Goal: Task Accomplishment & Management: Complete application form

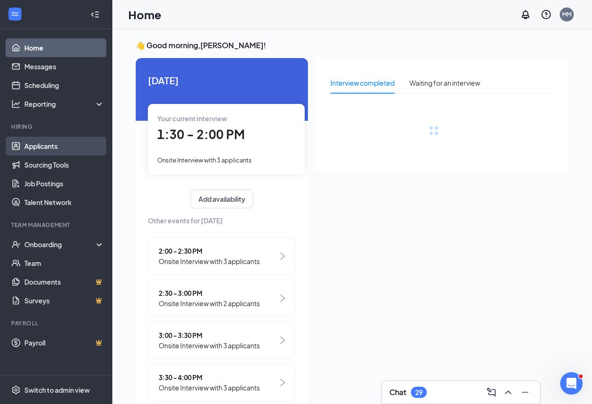
click at [55, 146] on link "Applicants" at bounding box center [64, 146] width 80 height 19
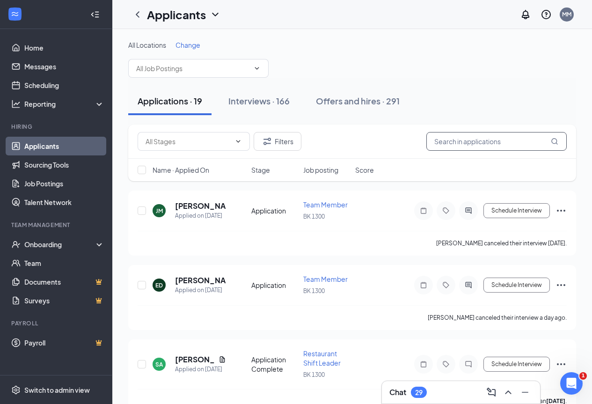
click at [484, 142] on input "text" at bounding box center [496, 141] width 140 height 19
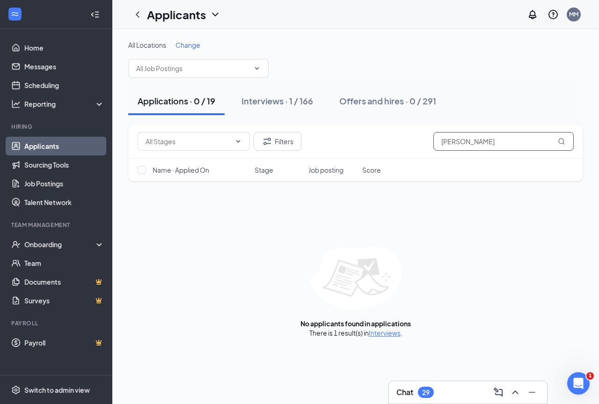
type input "[PERSON_NAME]"
click at [561, 138] on icon "MagnifyingGlass" at bounding box center [561, 141] width 7 height 7
click at [559, 140] on icon "MagnifyingGlass" at bounding box center [561, 141] width 6 height 6
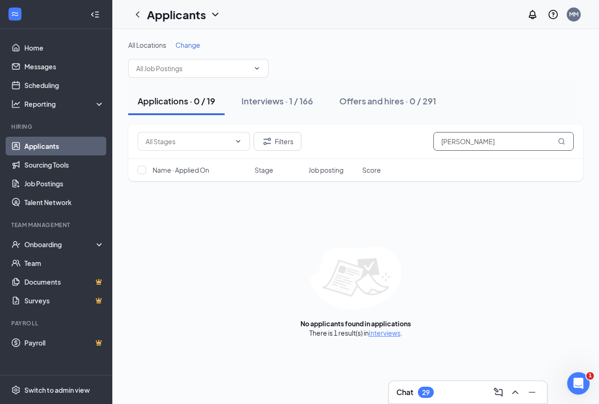
click at [559, 140] on icon "MagnifyingGlass" at bounding box center [561, 141] width 6 height 6
click at [560, 141] on icon "MagnifyingGlass" at bounding box center [561, 141] width 7 height 7
click at [267, 101] on div "Interviews · 1 / 166" at bounding box center [277, 101] width 72 height 12
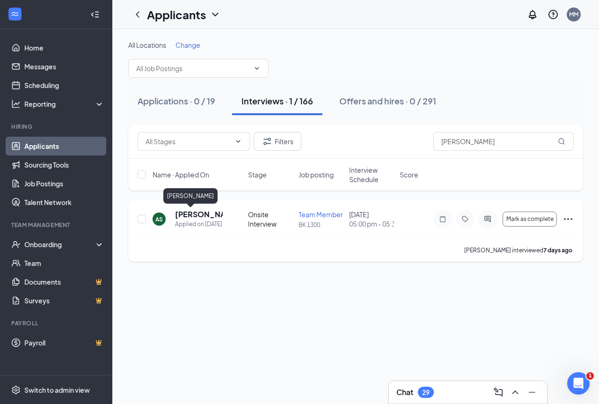
click at [190, 216] on h5 "[PERSON_NAME]" at bounding box center [199, 214] width 48 height 10
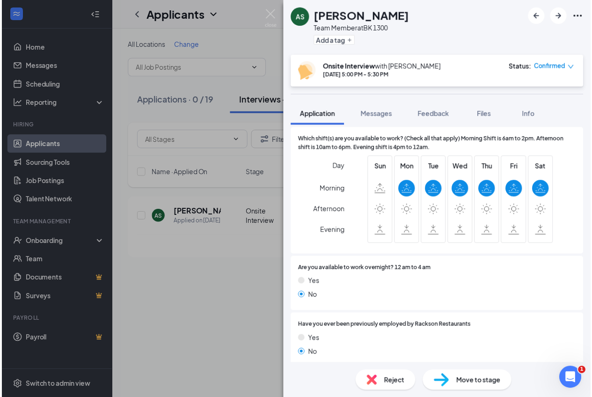
scroll to position [281, 0]
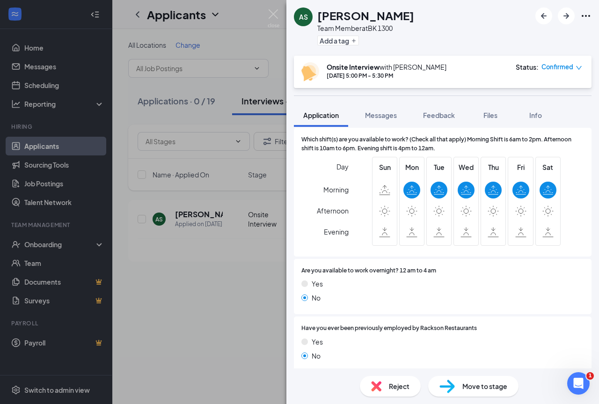
click at [475, 389] on span "Move to stage" at bounding box center [484, 386] width 45 height 10
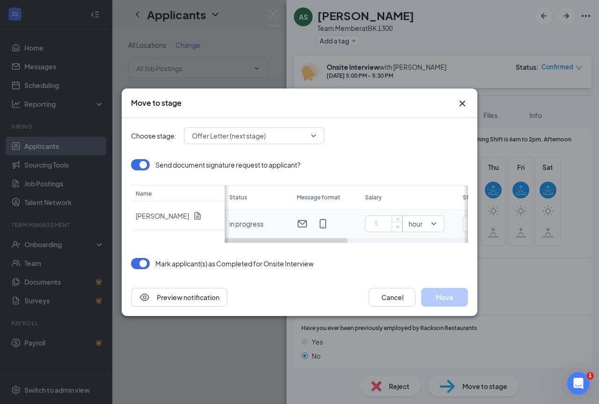
type input "0"
click at [393, 225] on span "Decrease Value" at bounding box center [397, 226] width 10 height 9
type input "12"
click at [438, 297] on button "Move" at bounding box center [444, 297] width 47 height 19
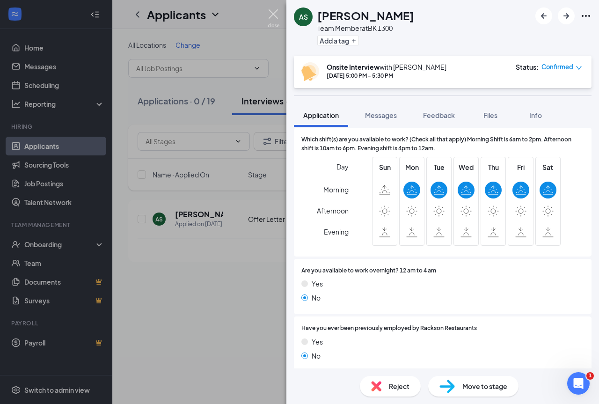
click at [277, 13] on img at bounding box center [274, 18] width 12 height 18
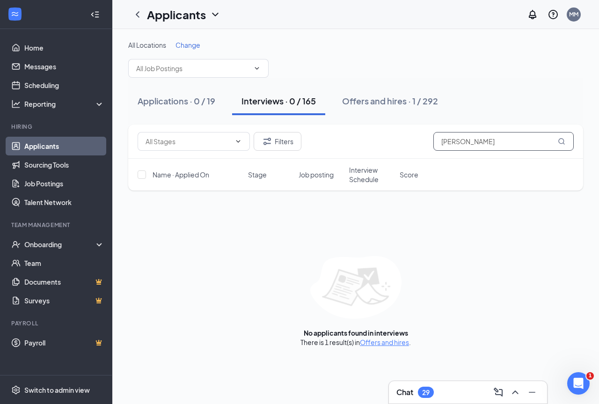
click at [561, 140] on icon "MagnifyingGlass" at bounding box center [561, 141] width 7 height 7
click at [51, 144] on link "Applicants" at bounding box center [64, 146] width 80 height 19
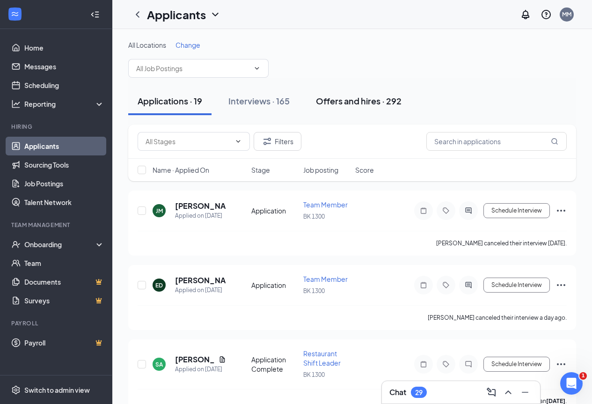
click at [350, 102] on div "Offers and hires · 292" at bounding box center [359, 101] width 86 height 12
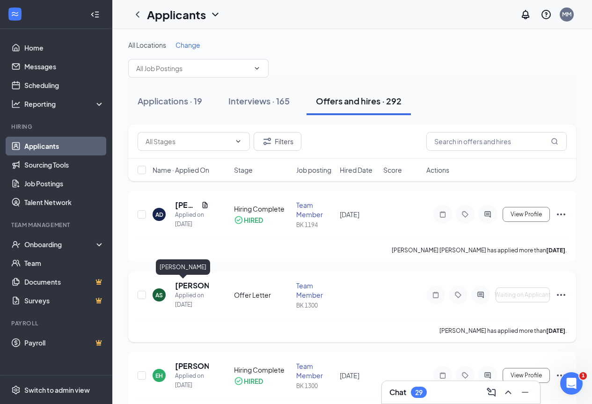
click at [193, 282] on h5 "[PERSON_NAME]" at bounding box center [192, 285] width 34 height 10
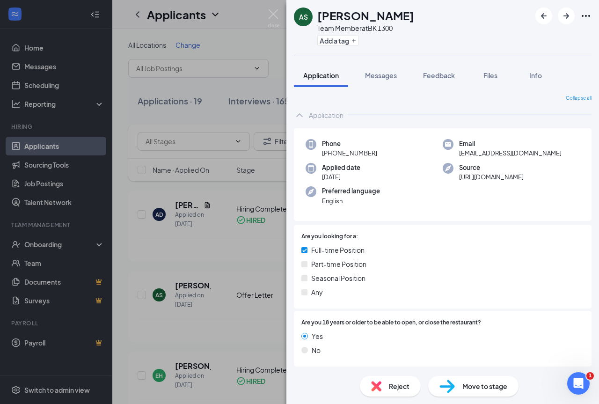
click at [57, 246] on div "AS [PERSON_NAME] Team Member at BK 1300 Add a tag Application Messages Feedback…" at bounding box center [299, 202] width 599 height 404
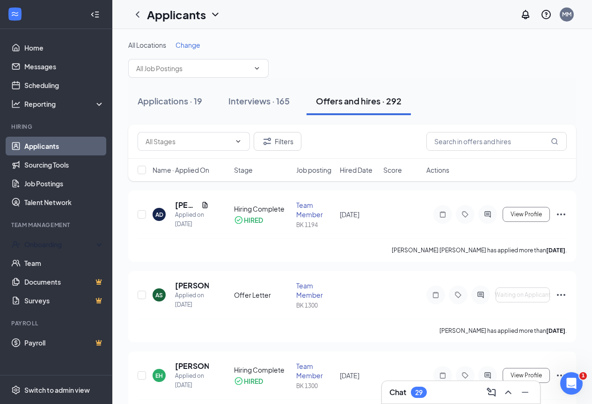
click at [57, 247] on div "Onboarding" at bounding box center [60, 244] width 72 height 9
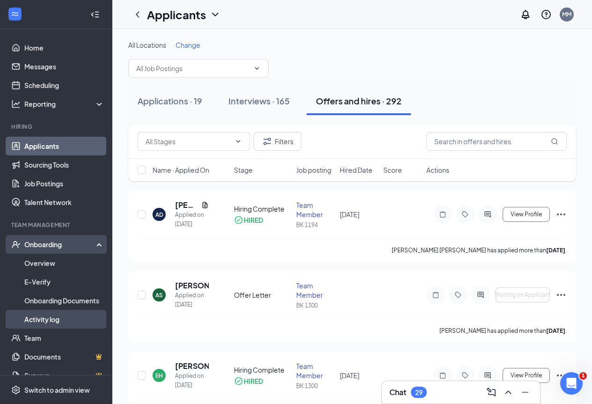
click at [40, 322] on link "Activity log" at bounding box center [64, 319] width 80 height 19
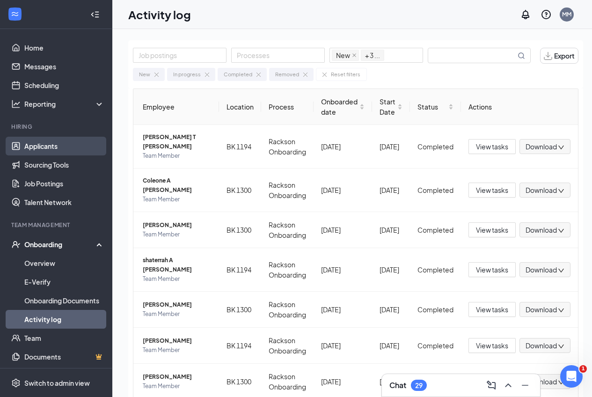
click at [47, 148] on link "Applicants" at bounding box center [64, 146] width 80 height 19
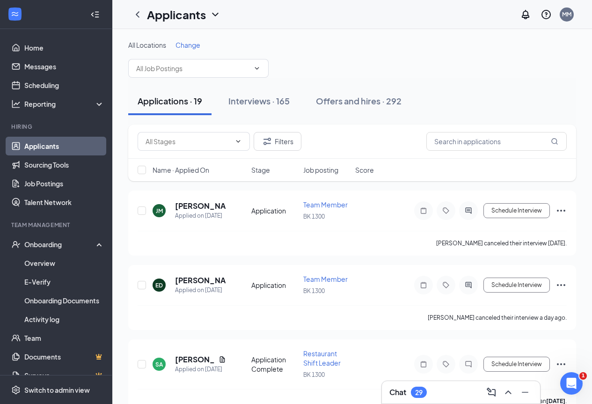
click at [452, 46] on div "All Locations Change" at bounding box center [352, 44] width 448 height 9
click at [39, 238] on div "Onboarding" at bounding box center [56, 244] width 112 height 19
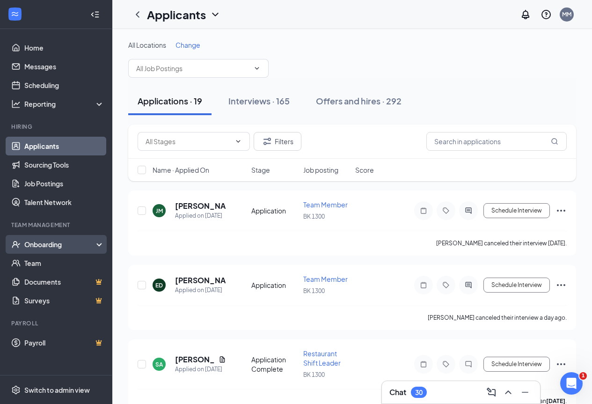
click at [41, 244] on div "Onboarding" at bounding box center [60, 244] width 72 height 9
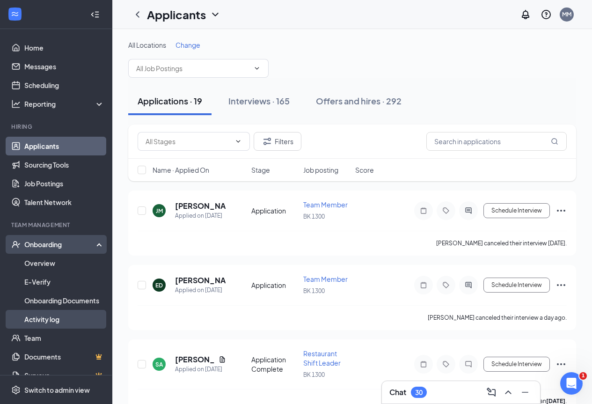
click at [51, 317] on link "Activity log" at bounding box center [64, 319] width 80 height 19
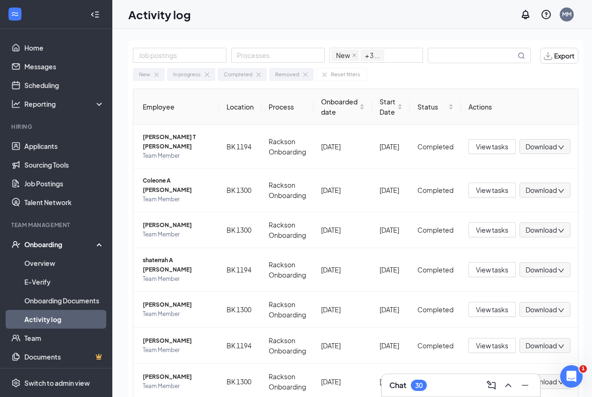
click at [51, 247] on div "Onboarding" at bounding box center [60, 244] width 72 height 9
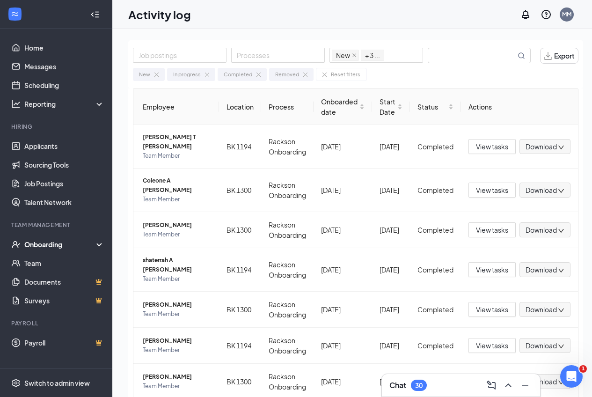
click at [44, 242] on div "Onboarding" at bounding box center [60, 244] width 72 height 9
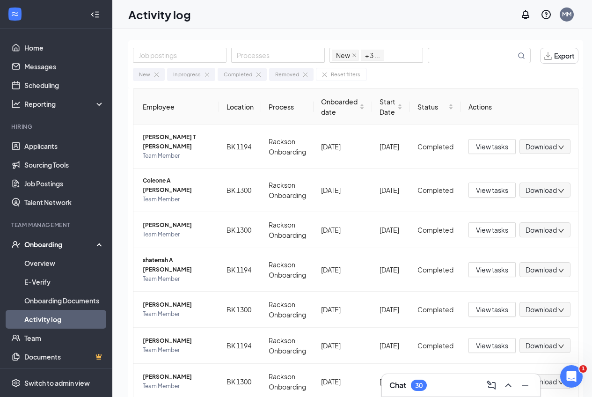
click at [40, 324] on link "Activity log" at bounding box center [64, 319] width 80 height 19
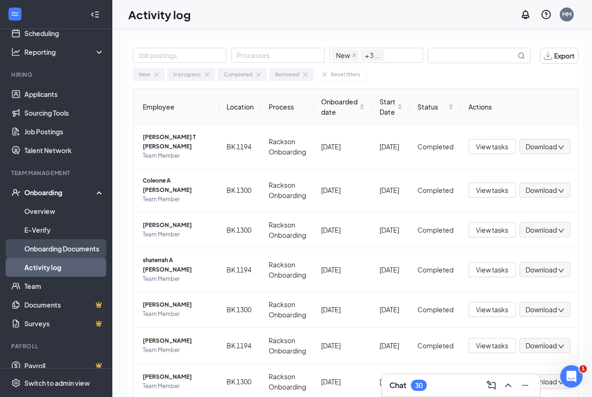
scroll to position [56, 0]
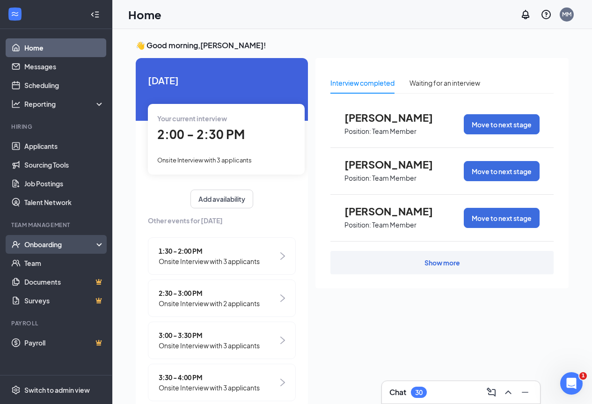
click at [71, 243] on div "Onboarding" at bounding box center [60, 244] width 72 height 9
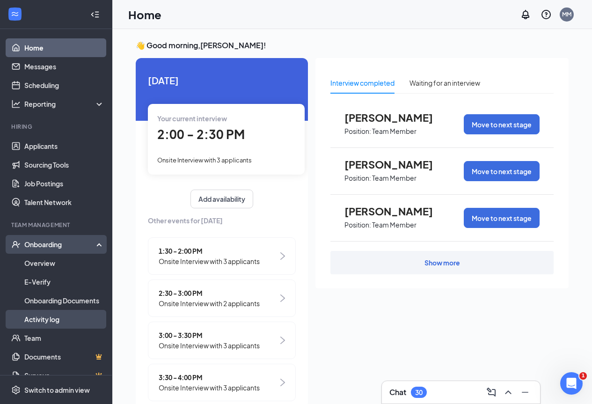
click at [37, 317] on link "Activity log" at bounding box center [64, 319] width 80 height 19
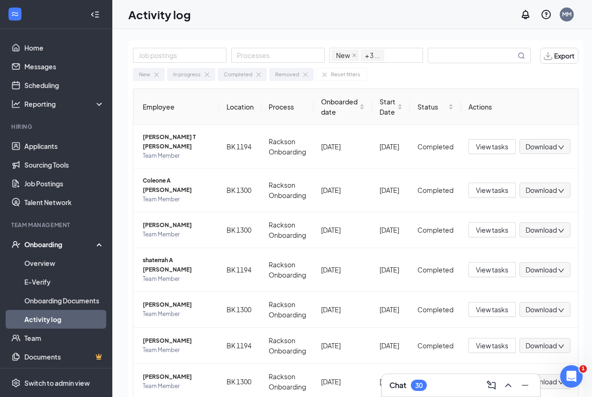
click at [62, 324] on link "Activity log" at bounding box center [64, 319] width 80 height 19
click at [71, 300] on link "Onboarding Documents" at bounding box center [64, 300] width 80 height 19
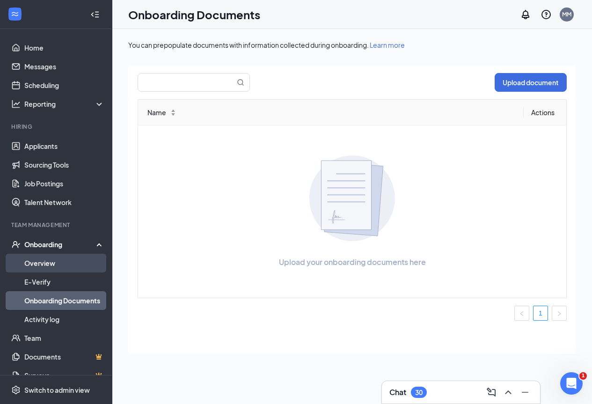
click at [56, 262] on link "Overview" at bounding box center [64, 263] width 80 height 19
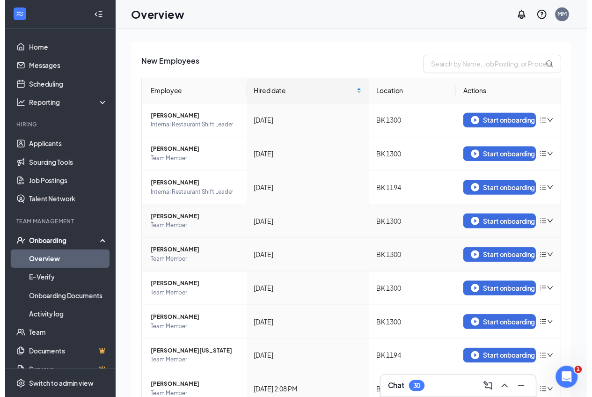
scroll to position [94, 0]
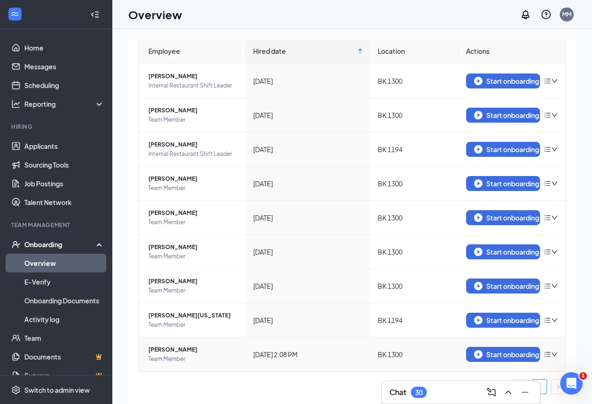
click at [192, 351] on span "[PERSON_NAME]" at bounding box center [193, 349] width 90 height 9
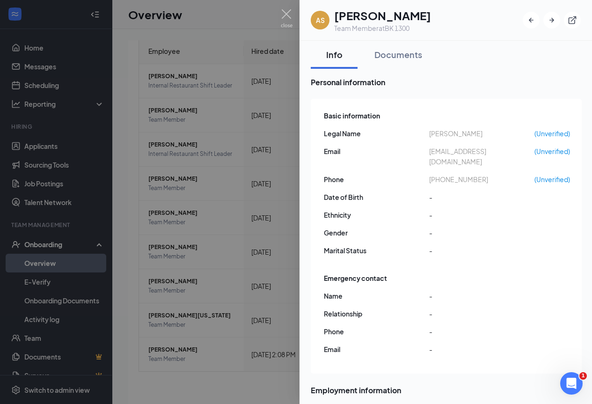
click at [280, 16] on div at bounding box center [296, 202] width 592 height 404
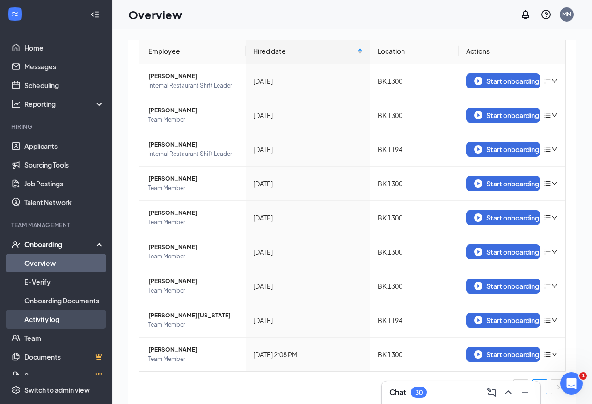
click at [36, 319] on link "Activity log" at bounding box center [64, 319] width 80 height 19
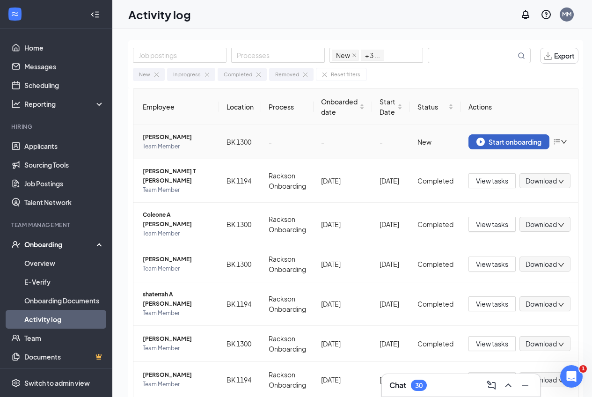
click at [524, 144] on div "Start onboarding" at bounding box center [508, 142] width 65 height 8
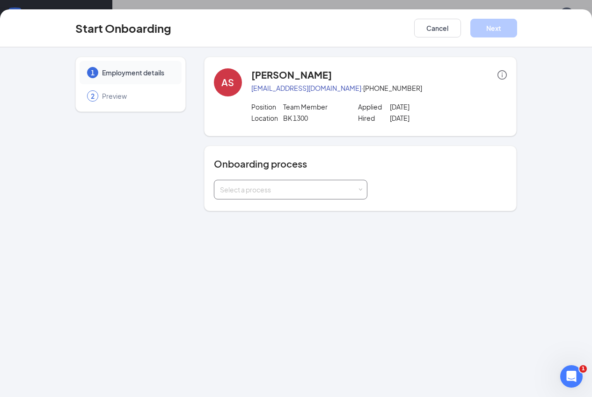
click at [276, 193] on div "Select a process" at bounding box center [288, 189] width 137 height 9
click at [272, 212] on li "Rackson Onboarding" at bounding box center [266, 209] width 153 height 17
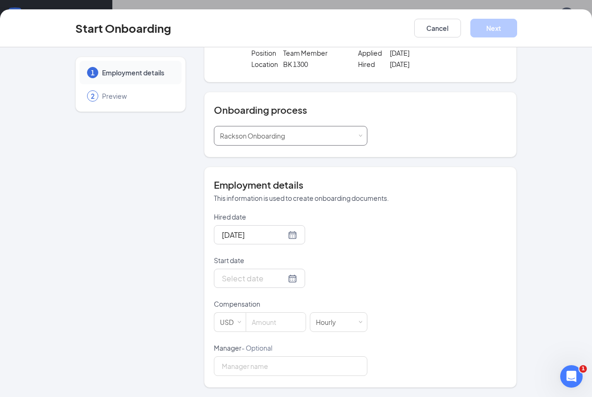
scroll to position [54, 0]
click at [260, 279] on div at bounding box center [259, 278] width 75 height 12
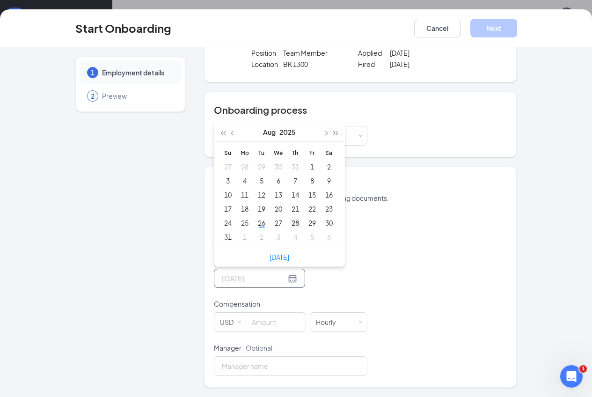
type input "Aug 28, 2025"
click at [290, 224] on div "28" at bounding box center [295, 222] width 11 height 11
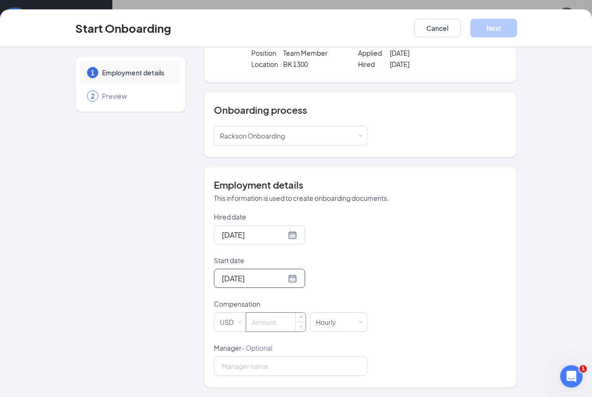
click at [257, 318] on input at bounding box center [275, 322] width 59 height 19
type input "12"
click at [403, 321] on div "Hired date Aug 26, 2025 Start date Aug 28, 2025 Aug 2025 Su Mo Tu We Th Fr Sa 2…" at bounding box center [360, 294] width 293 height 164
click at [243, 281] on input "Aug 28, 2025" at bounding box center [254, 278] width 64 height 12
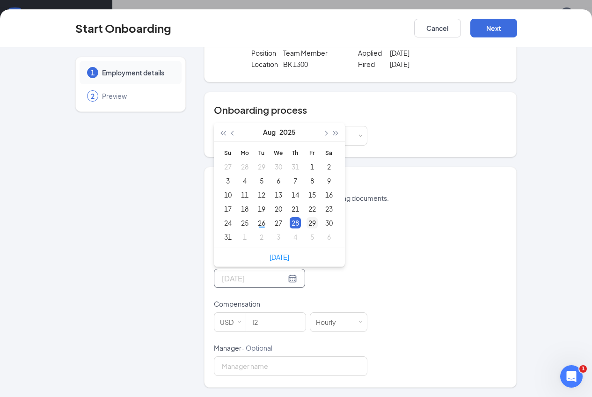
type input "Aug 29, 2025"
click at [306, 221] on div "29" at bounding box center [311, 222] width 11 height 11
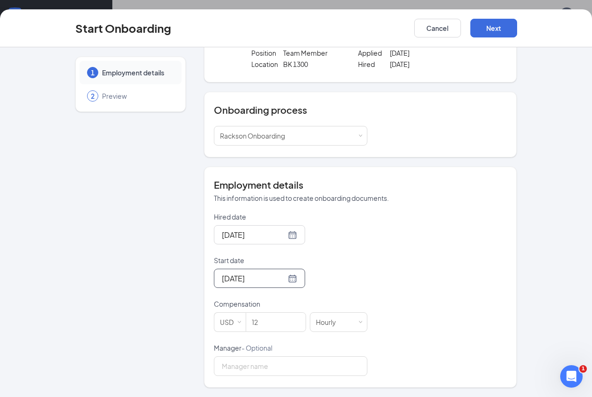
click at [291, 277] on div "Aug 29, 2025" at bounding box center [290, 278] width 153 height 19
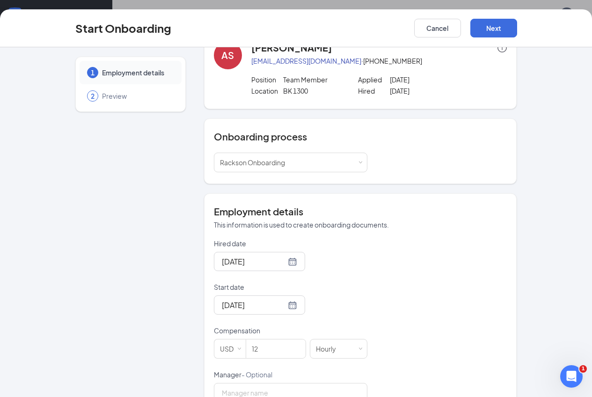
scroll to position [0, 0]
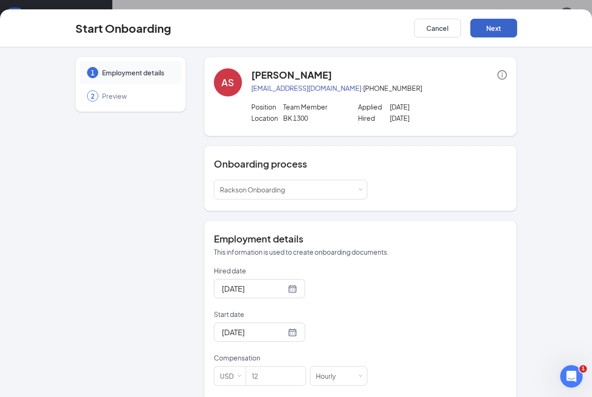
click at [517, 27] on button "Next" at bounding box center [493, 28] width 47 height 19
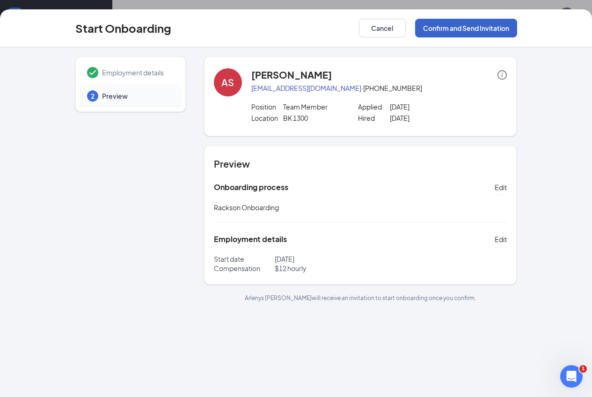
click at [509, 27] on button "Confirm and Send Invitation" at bounding box center [466, 28] width 102 height 19
